Goal: Transaction & Acquisition: Purchase product/service

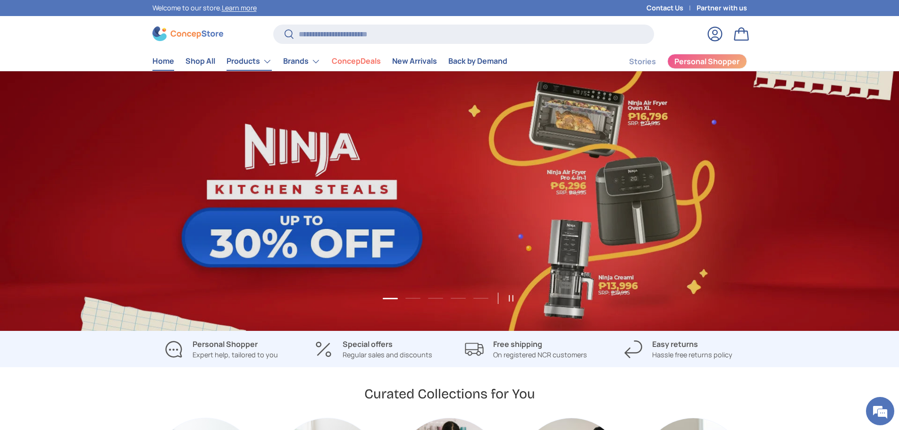
scroll to position [0, 899]
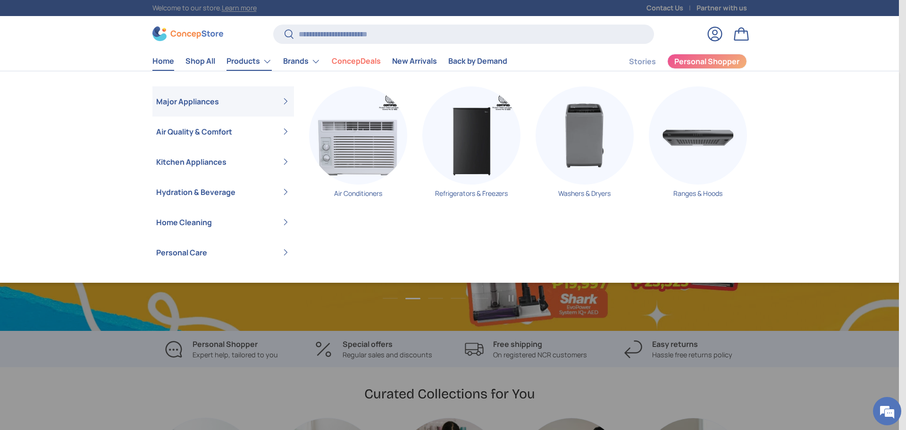
click at [258, 61] on link "Products" at bounding box center [248, 61] width 45 height 19
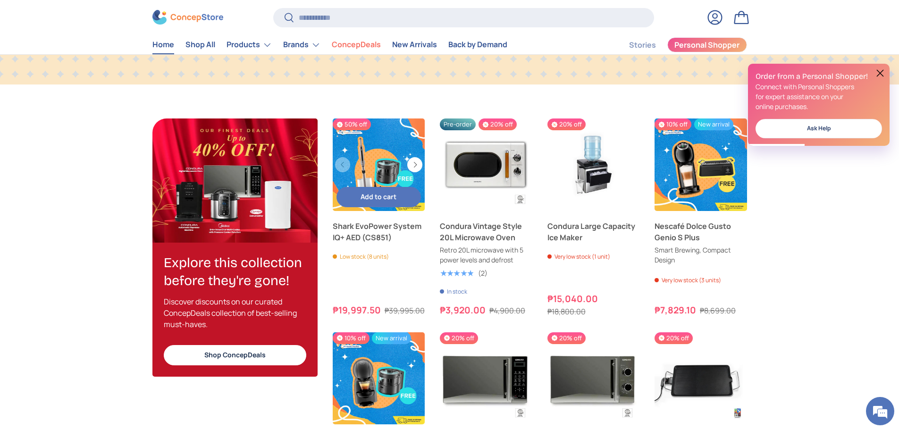
click at [370, 159] on link "Shark EvoPower System IQ+ AED (CS851)" at bounding box center [379, 164] width 92 height 92
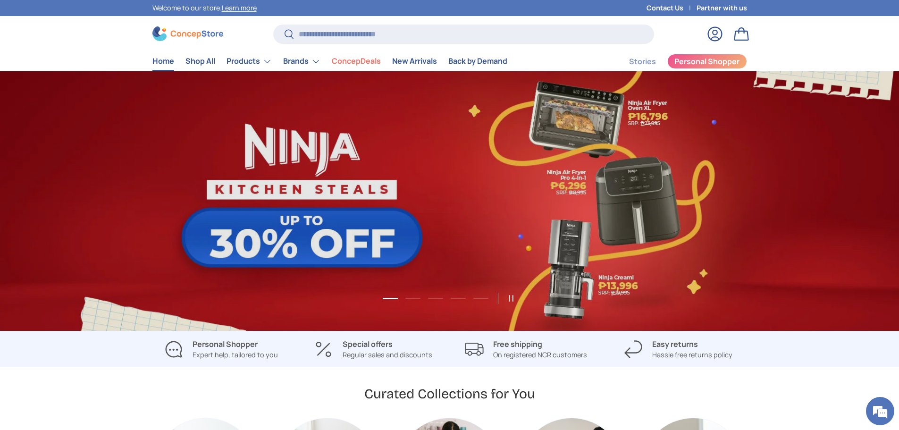
click at [679, 7] on link "Contact Us" at bounding box center [671, 8] width 50 height 10
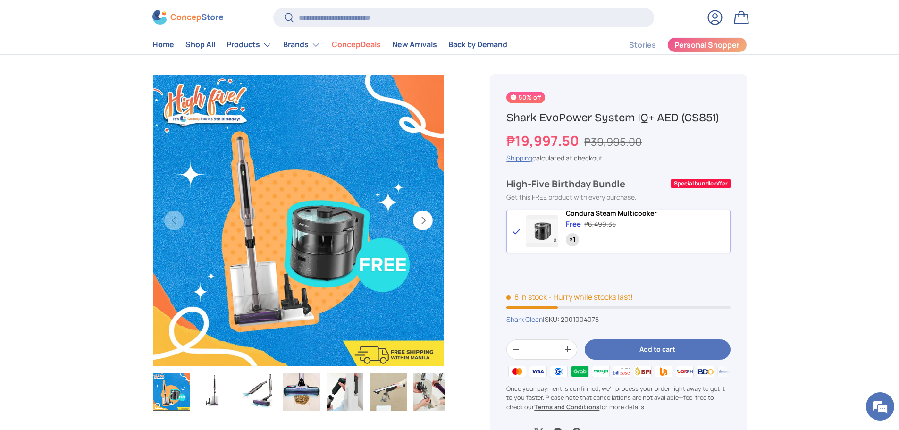
scroll to position [94, 0]
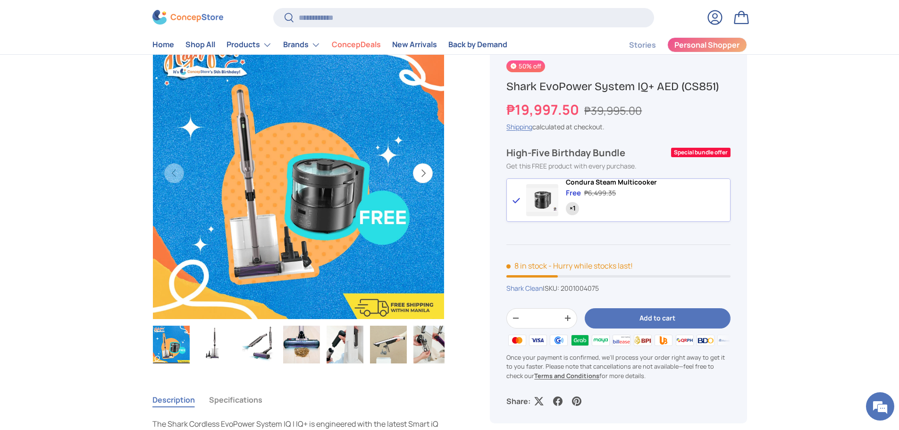
click at [345, 347] on img "Gallery Viewer" at bounding box center [345, 345] width 37 height 38
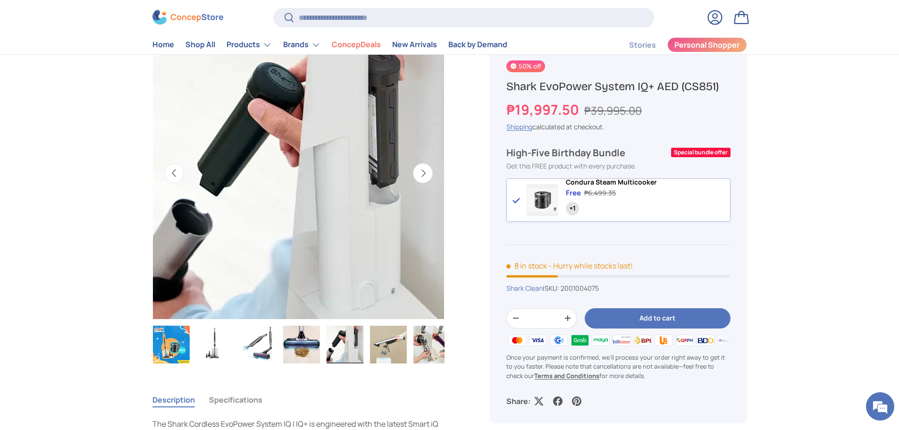
click at [436, 353] on img "Gallery Viewer" at bounding box center [431, 345] width 37 height 38
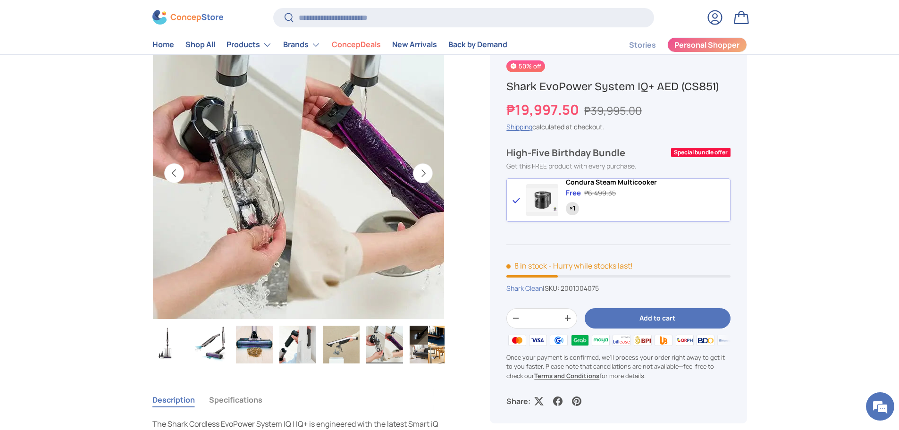
scroll to position [0, 49]
click at [373, 347] on img "Gallery Viewer" at bounding box center [382, 345] width 37 height 38
click at [347, 344] on img "Gallery Viewer" at bounding box center [339, 345] width 37 height 38
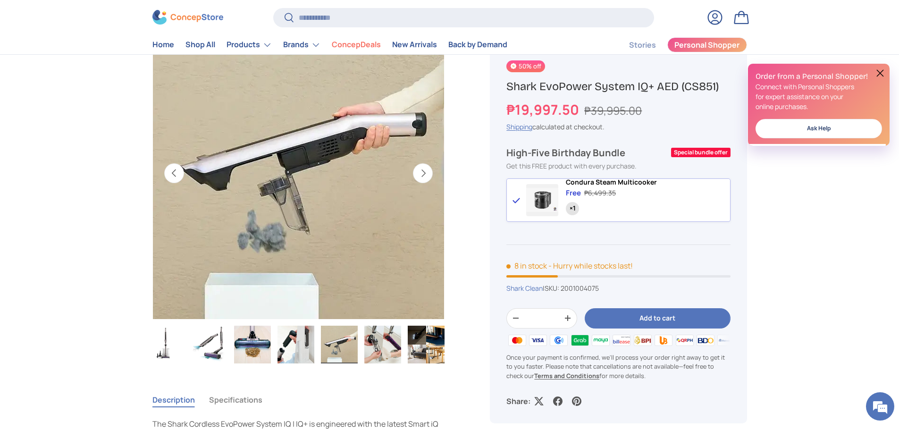
click at [415, 346] on img "Gallery Viewer" at bounding box center [426, 345] width 37 height 38
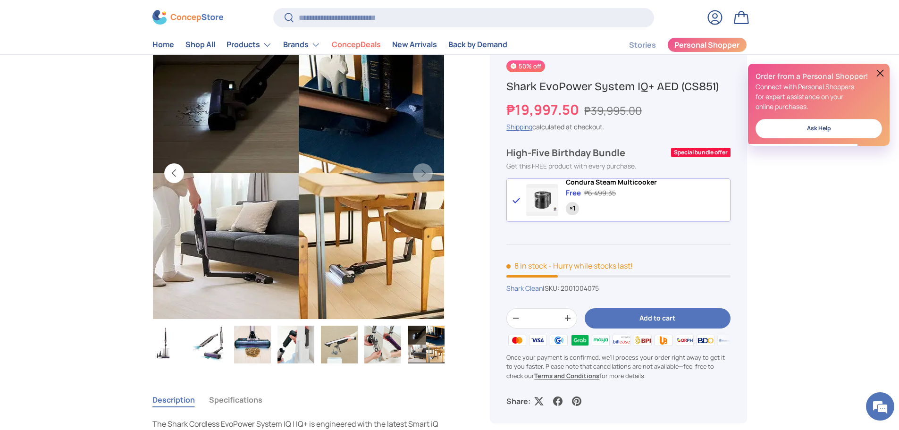
click at [434, 347] on img "Gallery Viewer" at bounding box center [426, 345] width 37 height 38
click at [243, 343] on img "Gallery Viewer" at bounding box center [252, 345] width 37 height 38
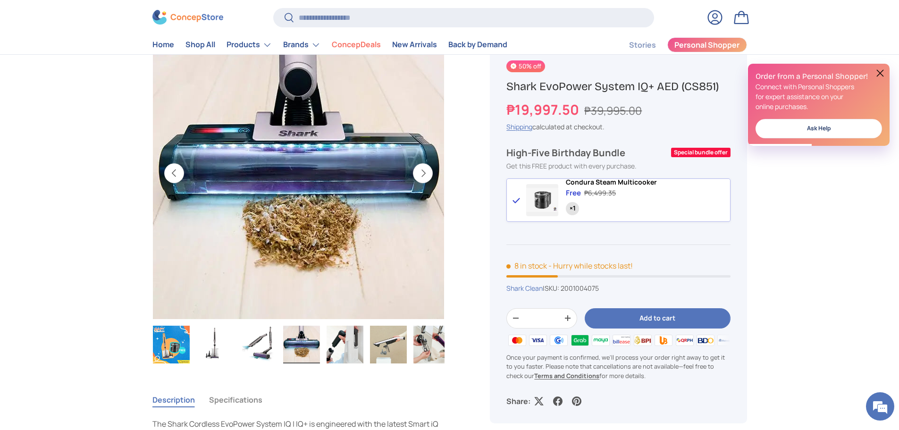
click at [251, 343] on img "Gallery Viewer" at bounding box center [258, 345] width 37 height 38
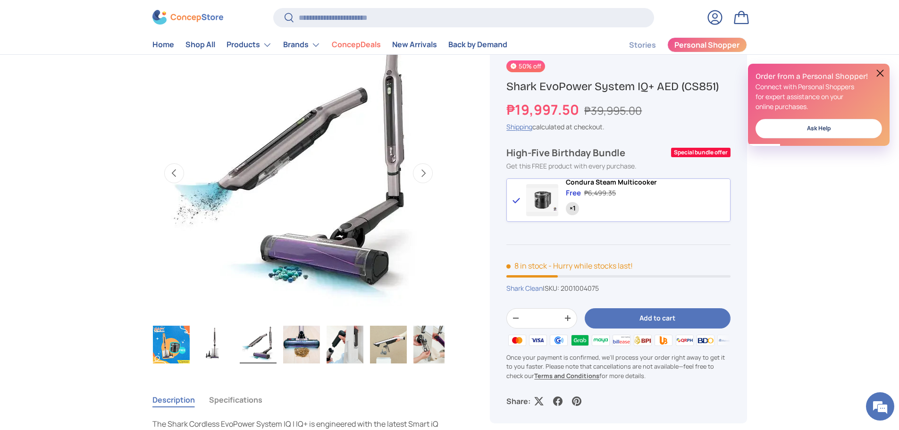
click at [211, 343] on img "Gallery Viewer" at bounding box center [214, 345] width 37 height 38
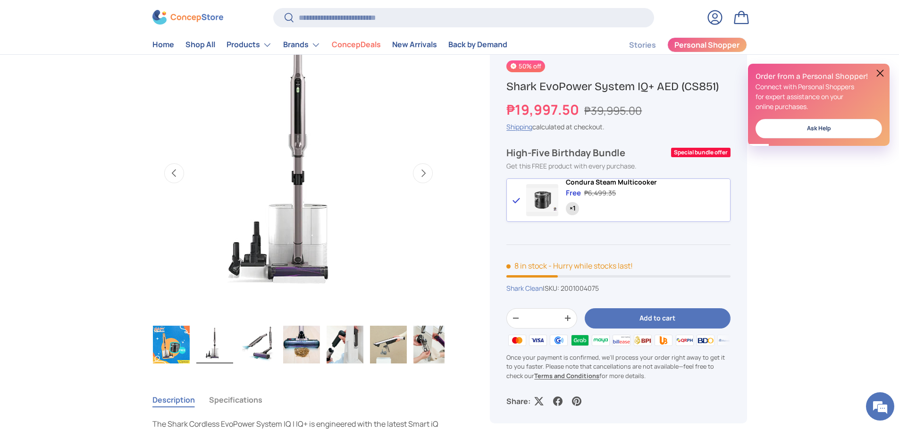
click at [182, 344] on img "Gallery Viewer" at bounding box center [171, 345] width 37 height 38
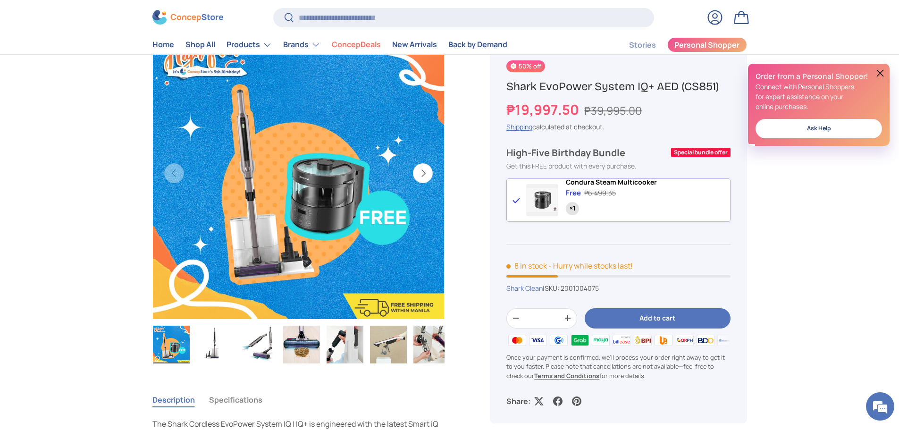
click at [219, 343] on img "Gallery Viewer" at bounding box center [214, 345] width 37 height 38
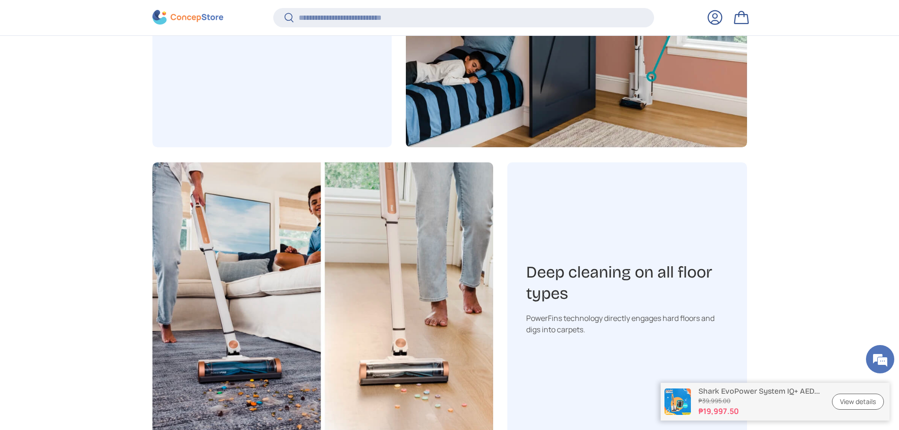
scroll to position [2168, 3858]
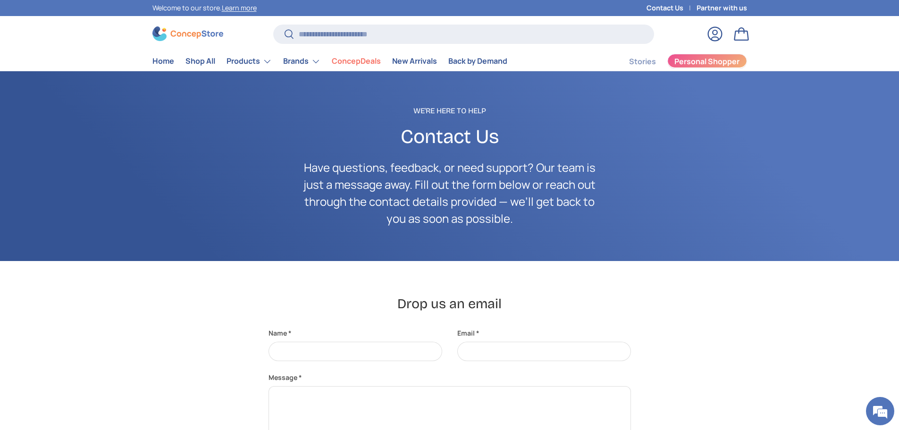
click at [684, 60] on span "Personal Shopper" at bounding box center [706, 62] width 65 height 8
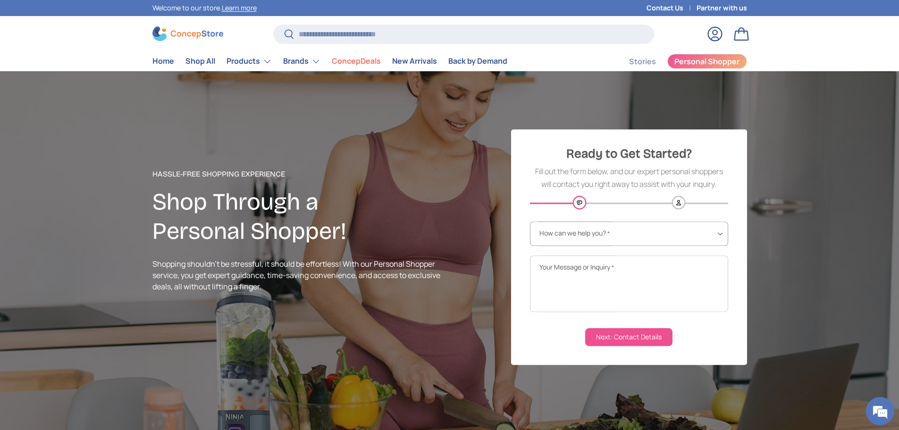
click at [590, 228] on select "**********" at bounding box center [629, 234] width 198 height 25
select select "**********"
click at [530, 222] on select "**********" at bounding box center [629, 234] width 198 height 25
click at [591, 268] on textarea "Your Message or Inquiry *" at bounding box center [629, 284] width 198 height 57
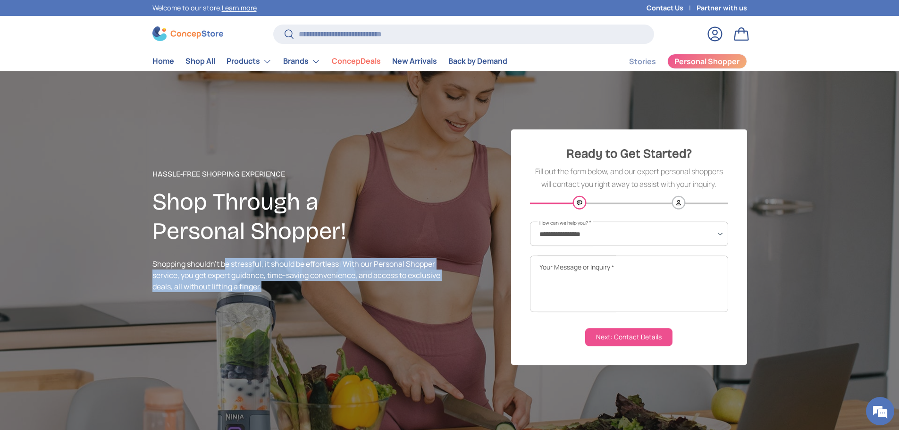
drag, startPoint x: 225, startPoint y: 263, endPoint x: 374, endPoint y: 290, distance: 151.5
click at [374, 290] on p "Shopping shouldn’t be stressful, it should be effortless! With our Personal Sho…" at bounding box center [300, 275] width 297 height 34
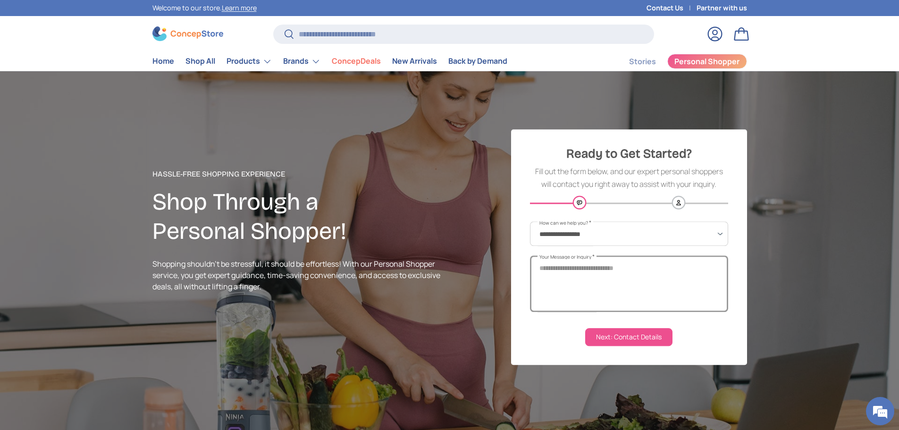
click at [611, 275] on textarea "Your Message or Inquiry *" at bounding box center [629, 284] width 198 height 57
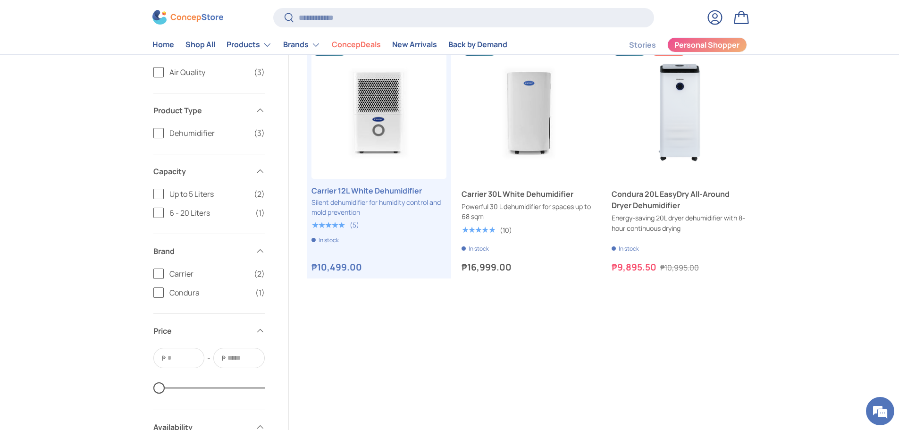
scroll to position [189, 0]
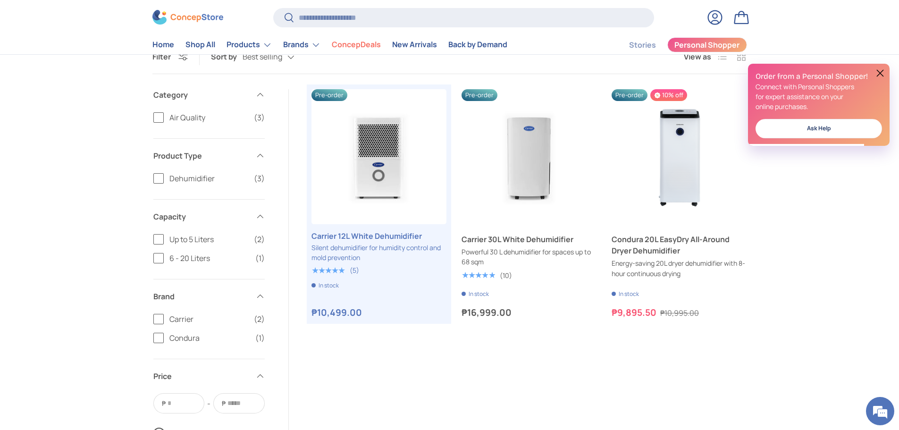
click at [882, 74] on button at bounding box center [879, 72] width 11 height 11
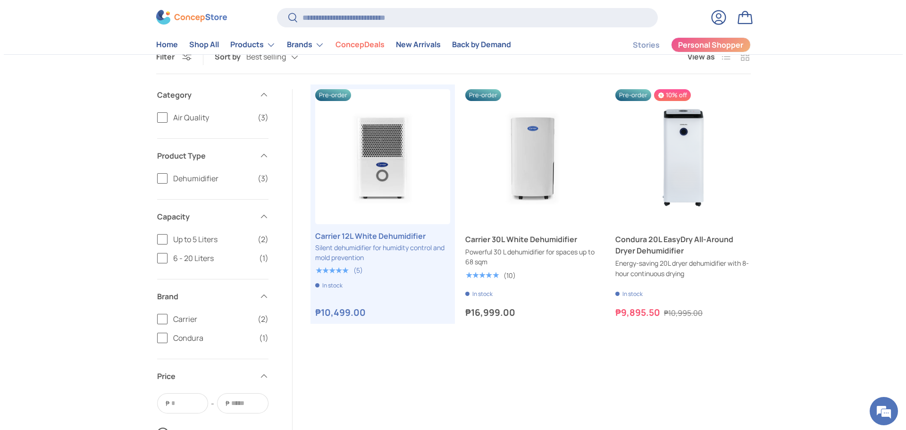
scroll to position [0, 0]
click at [398, 21] on input "Search" at bounding box center [463, 17] width 380 height 19
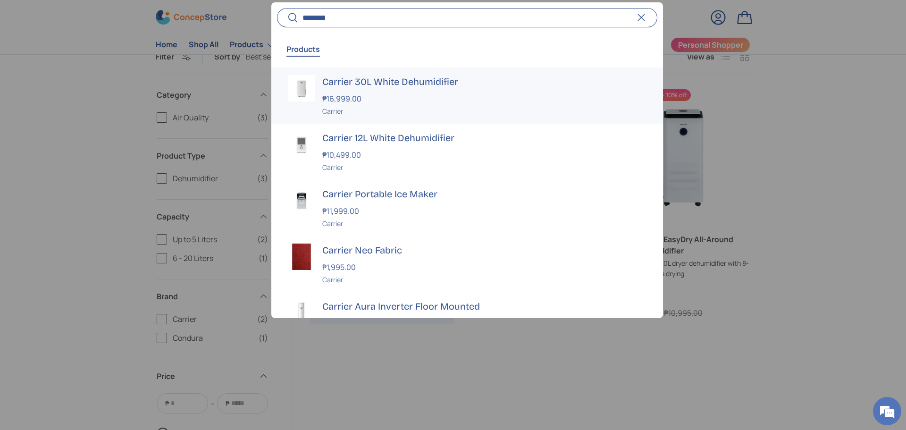
type input "*******"
click at [405, 87] on h3 "Carrier 30L White Dehumidifier" at bounding box center [484, 81] width 324 height 13
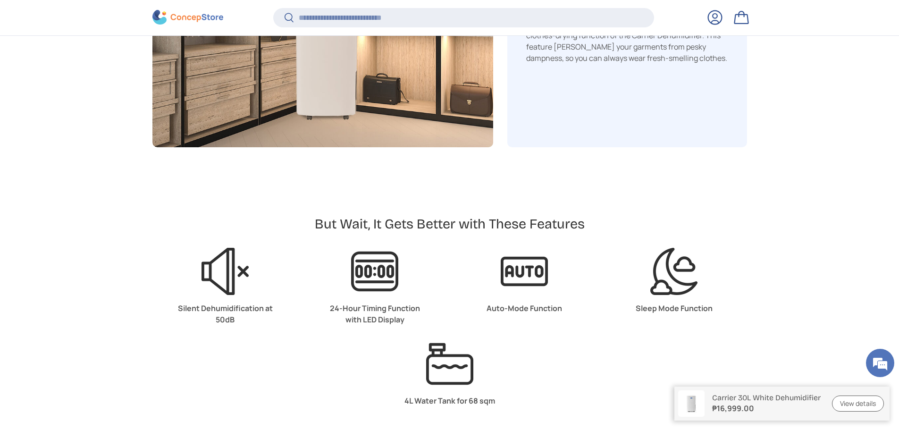
scroll to position [2216, 0]
